Goal: Information Seeking & Learning: Learn about a topic

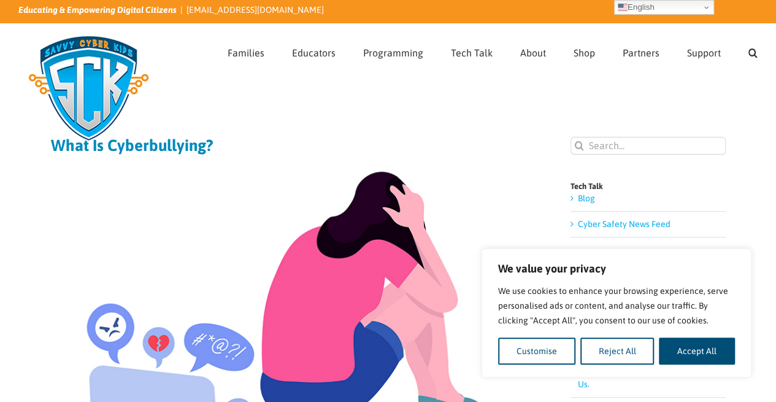
scroll to position [4, 0]
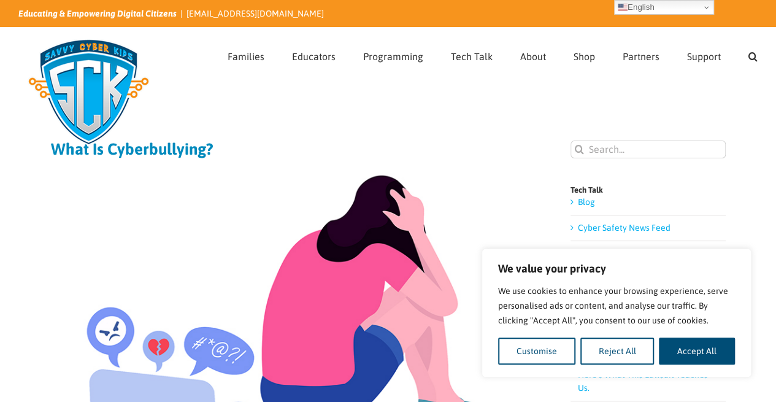
click at [650, 144] on input "Search for:" at bounding box center [647, 149] width 155 height 18
